Goal: Transaction & Acquisition: Purchase product/service

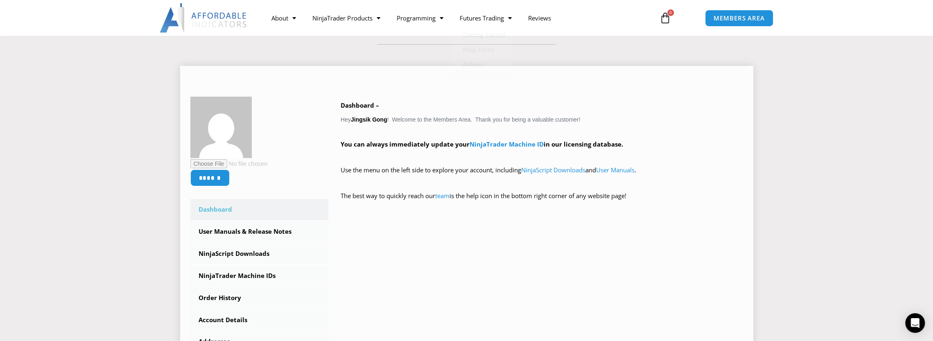
scroll to position [205, 0]
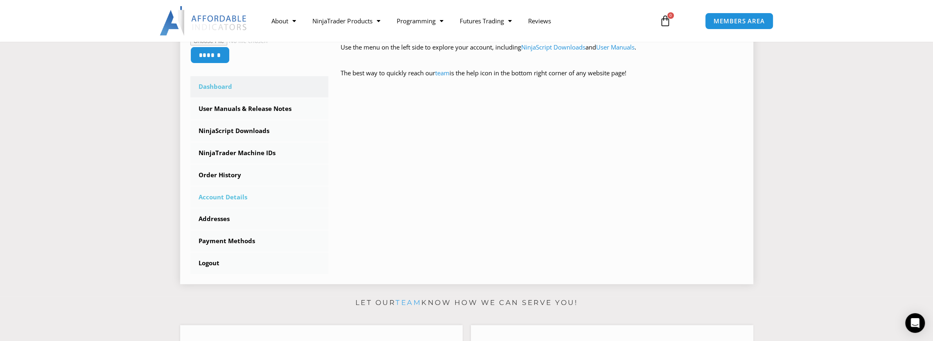
click at [226, 198] on link "Account Details" at bounding box center [259, 197] width 138 height 21
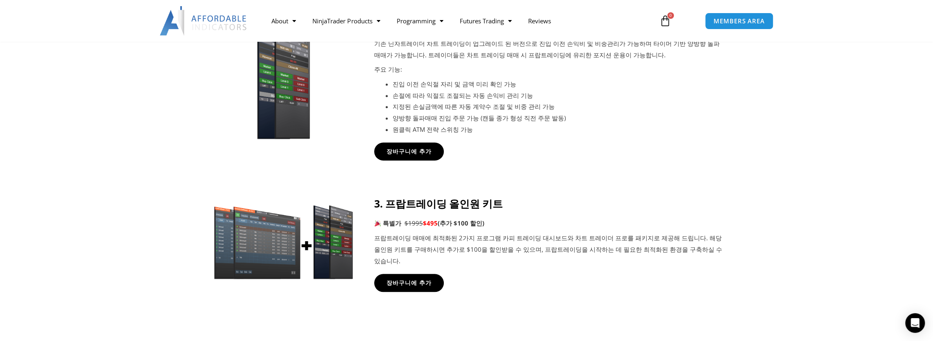
scroll to position [655, 0]
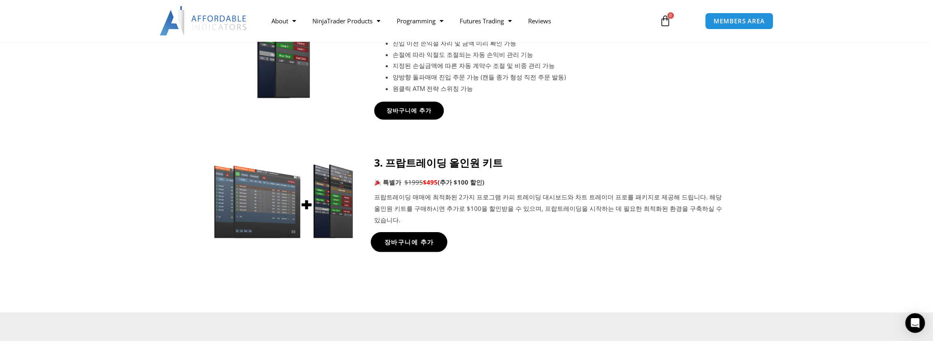
click at [418, 242] on span "장바구니에 추가" at bounding box center [409, 242] width 50 height 6
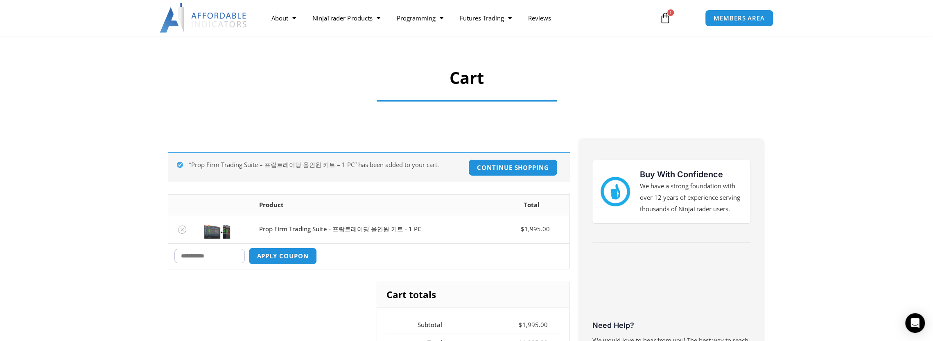
scroll to position [82, 0]
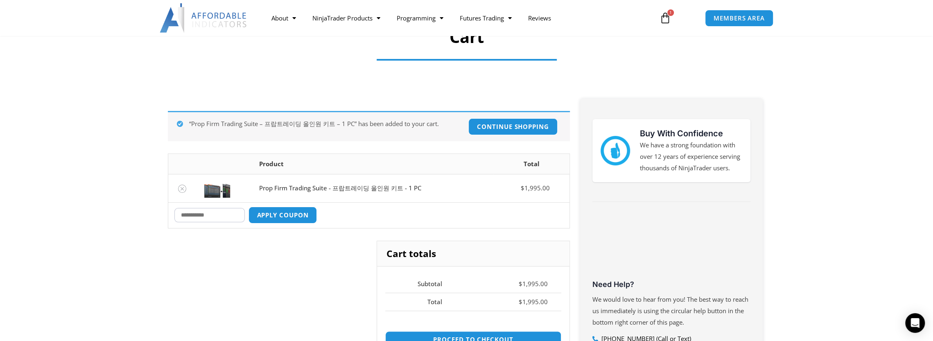
click at [194, 216] on input "Coupon:" at bounding box center [209, 215] width 70 height 14
type input "*****"
click at [315, 219] on button "Apply coupon" at bounding box center [282, 215] width 72 height 18
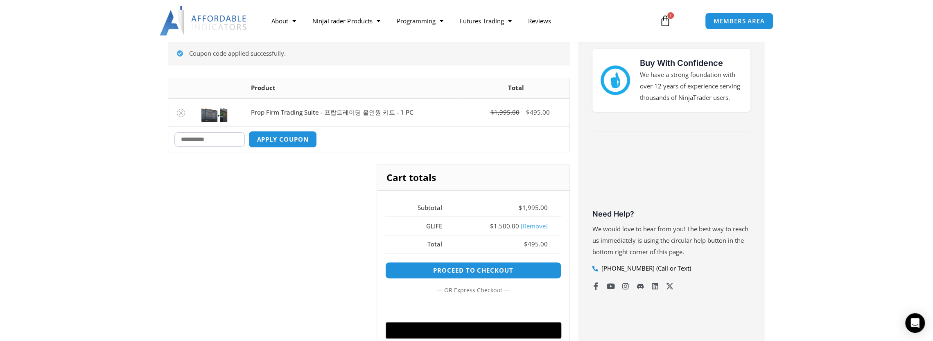
scroll to position [152, 0]
